Goal: Download file/media

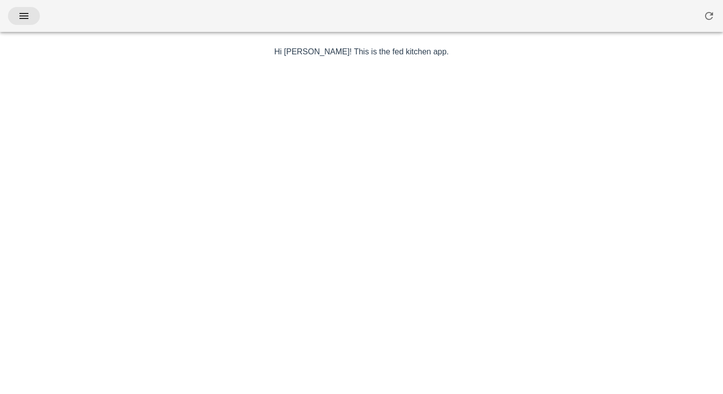
click at [34, 19] on button "button" at bounding box center [24, 16] width 32 height 18
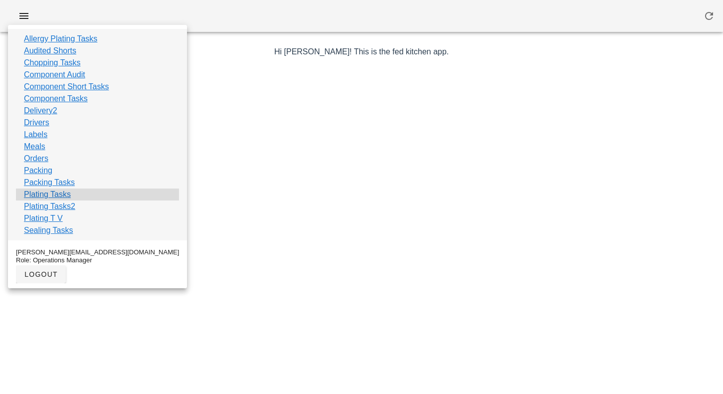
click at [53, 193] on link "Plating Tasks" at bounding box center [47, 194] width 47 height 12
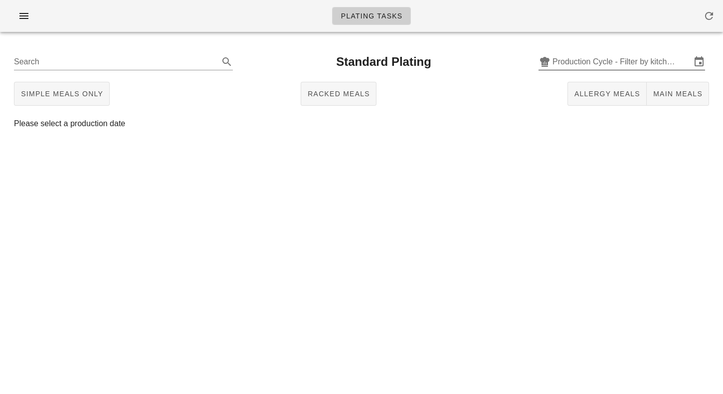
click at [588, 62] on input "Production Cycle - Filter by kitchen production schedules" at bounding box center [621, 62] width 139 height 16
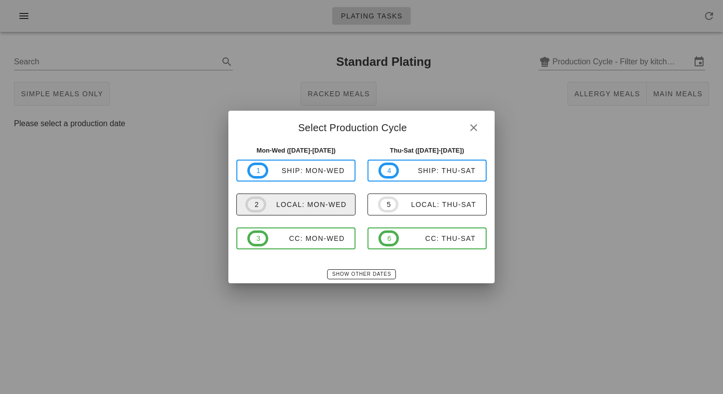
click at [345, 207] on div "local: Mon-Wed" at bounding box center [306, 204] width 80 height 8
type input "local: Mon-Wed ([DATE]-[DATE])"
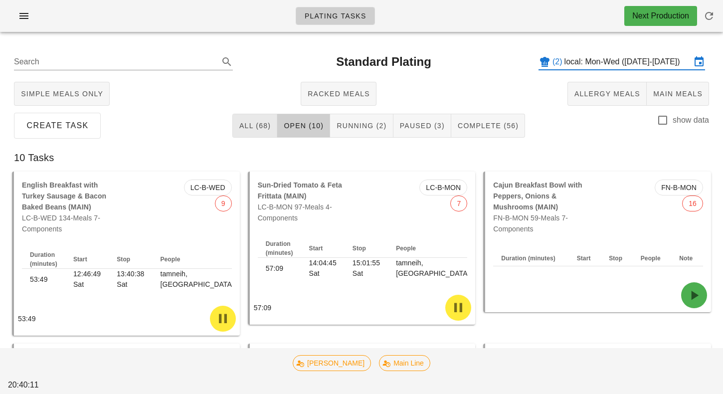
click at [253, 135] on button "All (68)" at bounding box center [254, 126] width 45 height 24
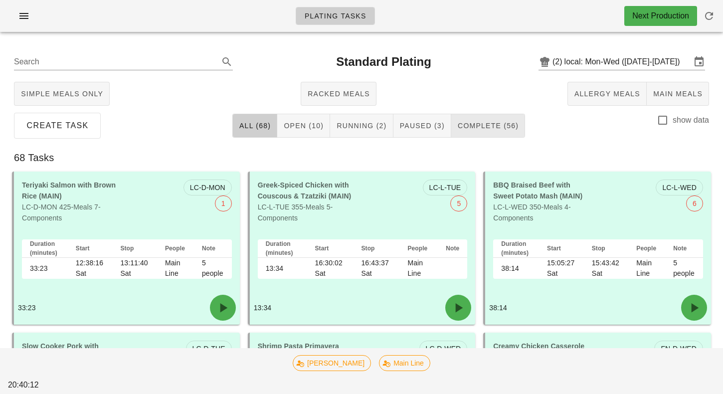
click at [501, 132] on button "Complete (56)" at bounding box center [488, 126] width 74 height 24
click at [661, 122] on div at bounding box center [662, 120] width 17 height 17
checkbox input "true"
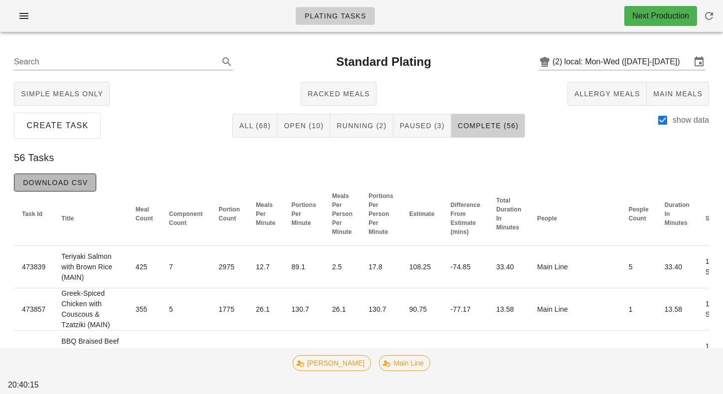
click at [92, 179] on button "Download CSV" at bounding box center [55, 183] width 82 height 18
